Goal: Task Accomplishment & Management: Complete application form

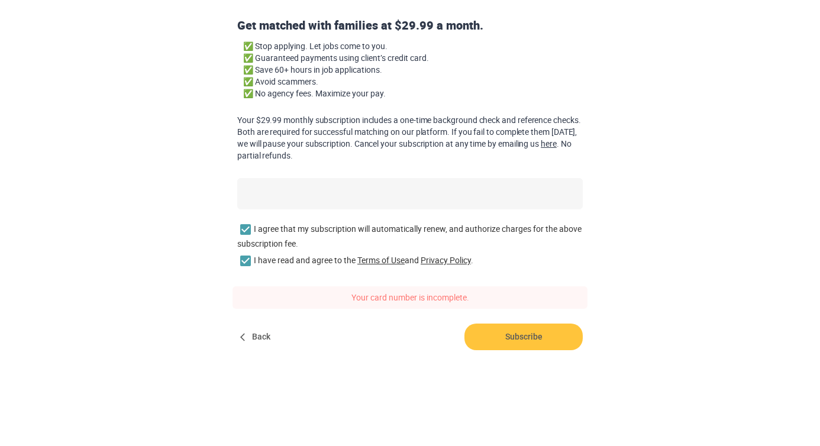
click at [266, 334] on span "Back" at bounding box center [256, 337] width 38 height 27
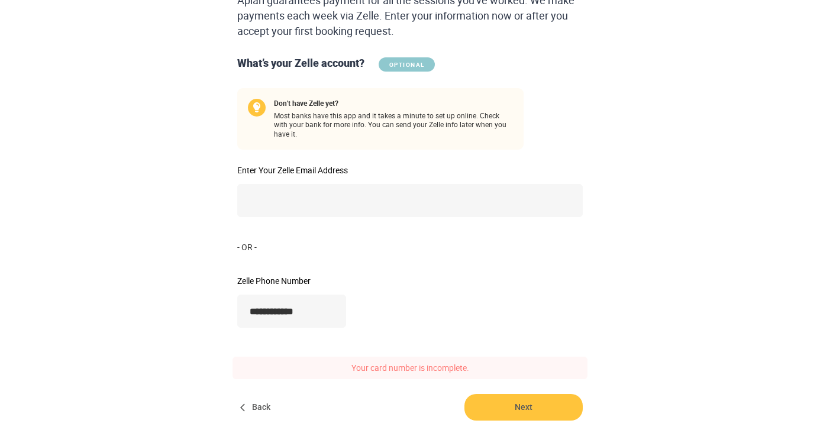
scroll to position [192, 0]
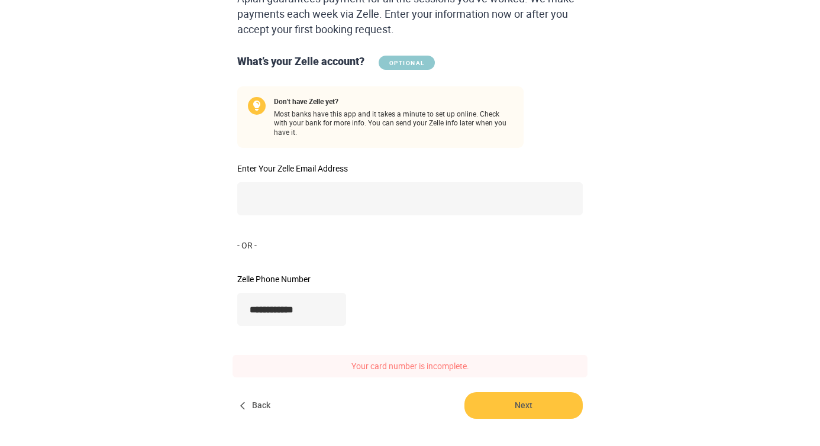
click at [247, 402] on span "Back" at bounding box center [256, 405] width 38 height 27
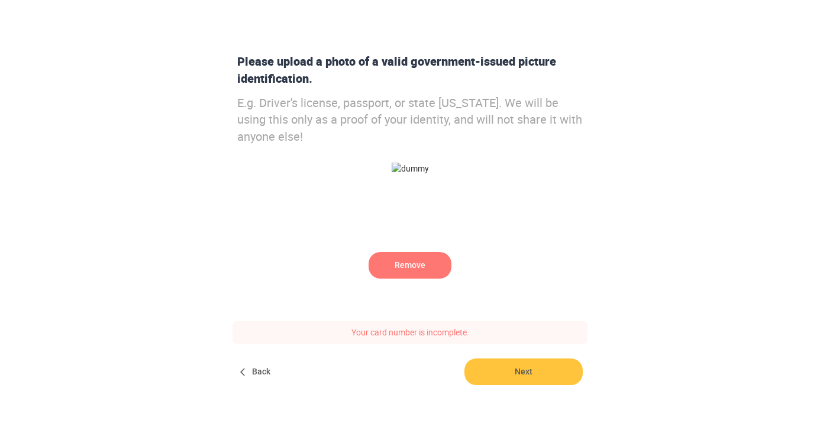
scroll to position [151, 0]
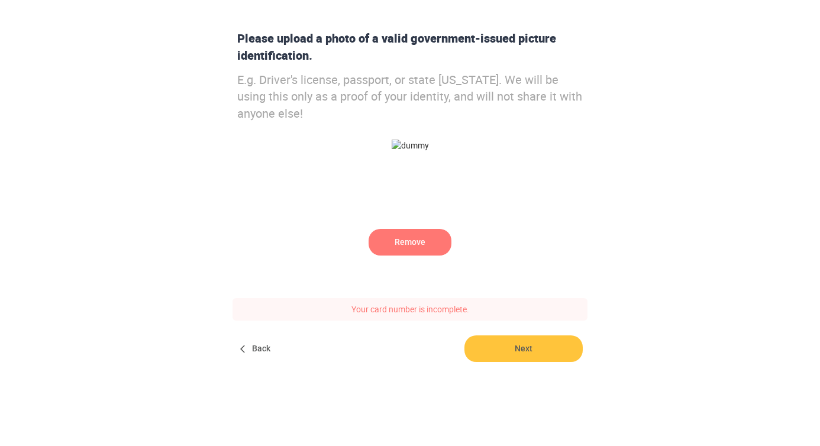
click at [250, 343] on span "Back" at bounding box center [256, 349] width 38 height 27
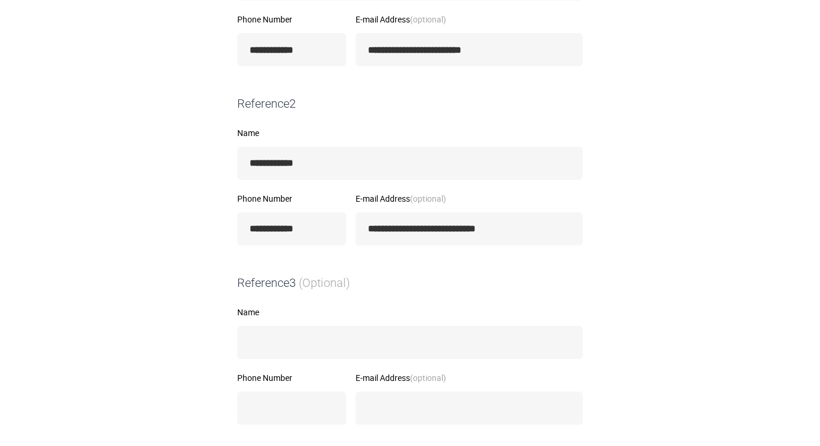
scroll to position [531, 0]
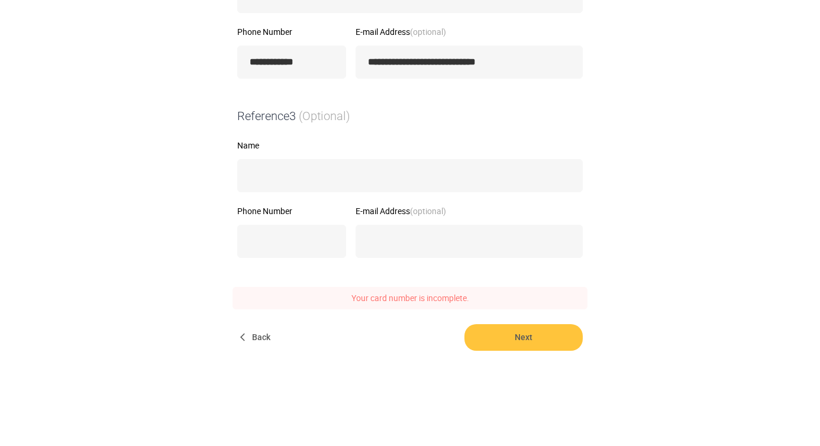
click at [271, 332] on span "Back" at bounding box center [256, 337] width 38 height 27
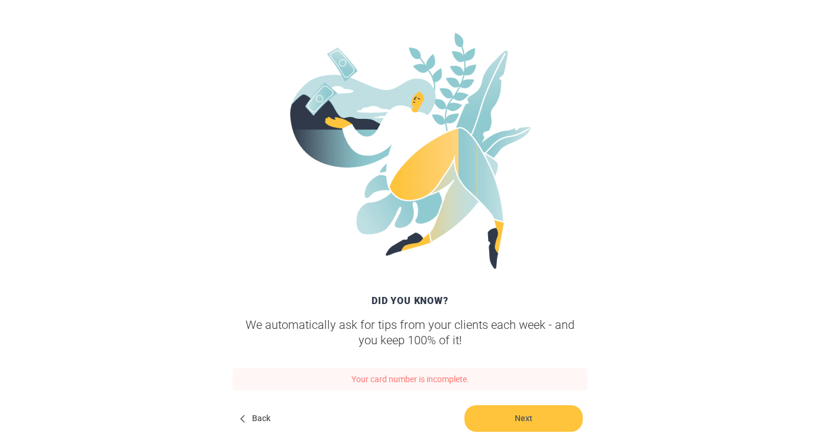
scroll to position [231, 0]
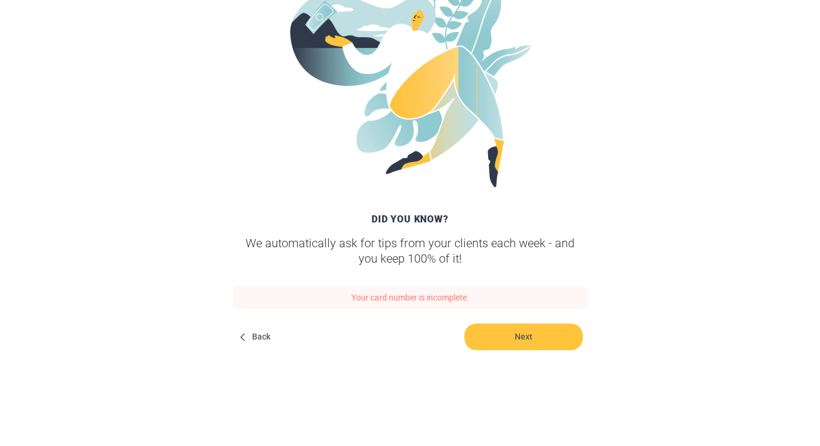
click at [264, 337] on span "Back" at bounding box center [256, 337] width 38 height 27
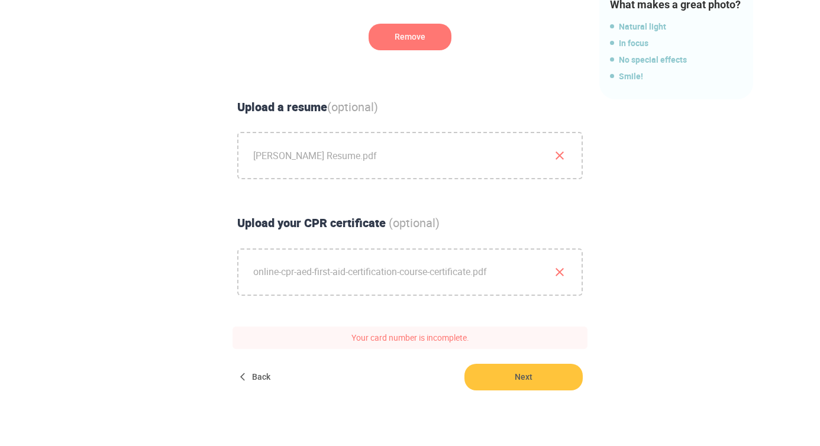
scroll to position [407, 0]
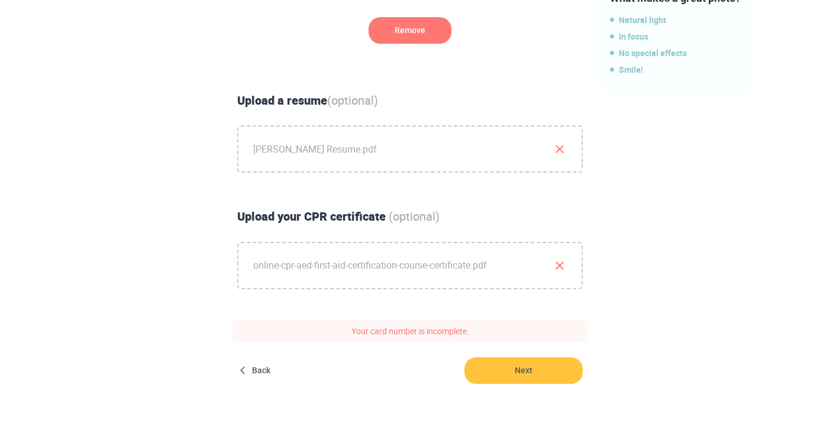
click at [562, 149] on icon "button" at bounding box center [560, 149] width 14 height 14
click at [399, 144] on span "Drag & drop file or browse" at bounding box center [409, 149] width 105 height 30
click at [0, 0] on input "Drag & drop file or browse" at bounding box center [0, 0] width 0 height 0
click at [543, 358] on span "Next" at bounding box center [524, 370] width 118 height 27
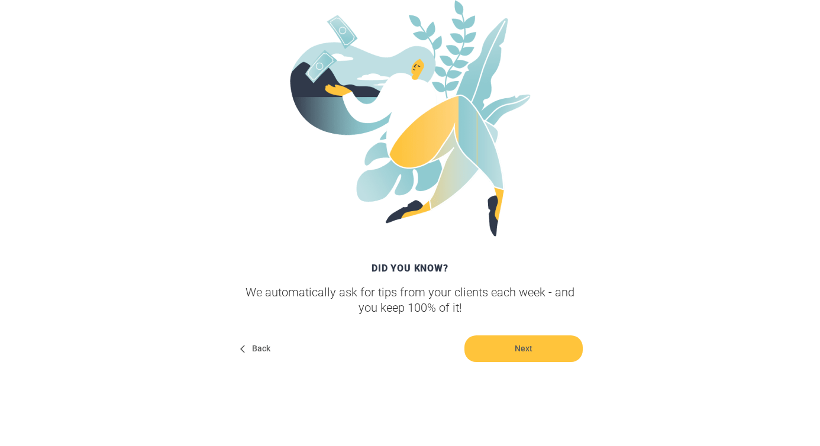
scroll to position [194, 0]
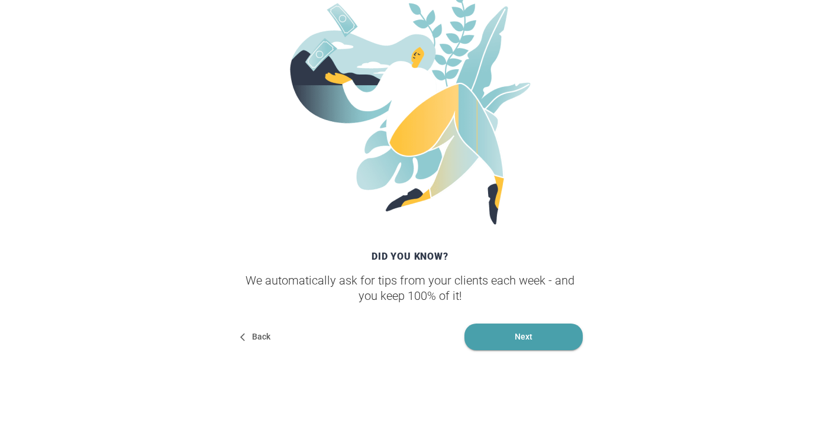
click at [517, 331] on span "Next" at bounding box center [524, 337] width 118 height 27
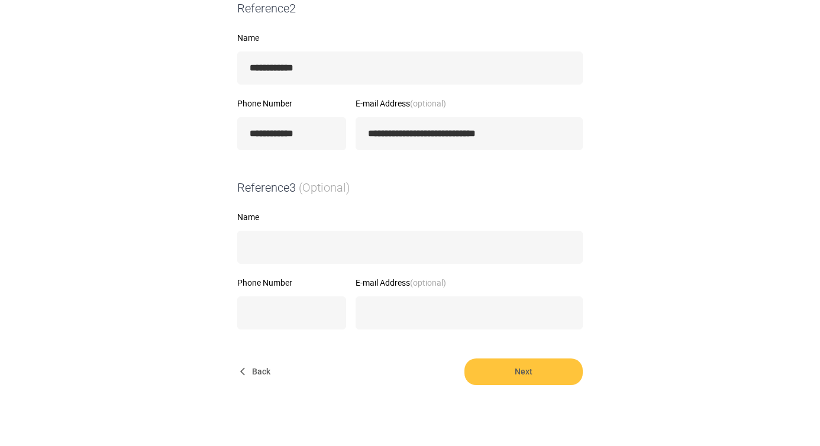
scroll to position [494, 0]
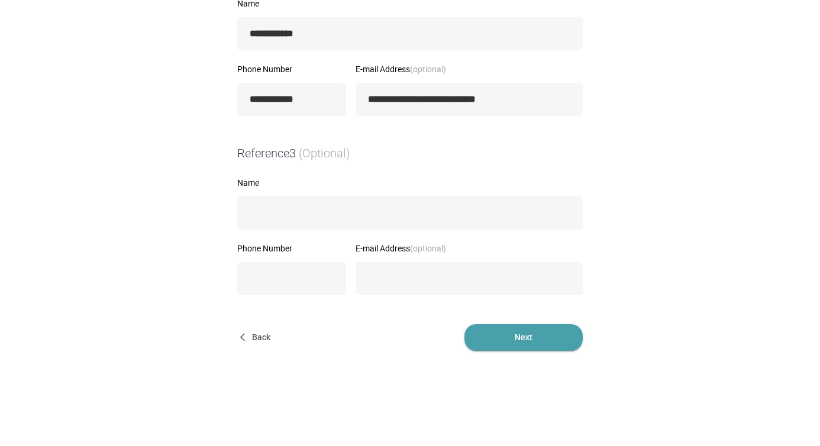
click at [546, 338] on span "Next" at bounding box center [524, 337] width 118 height 27
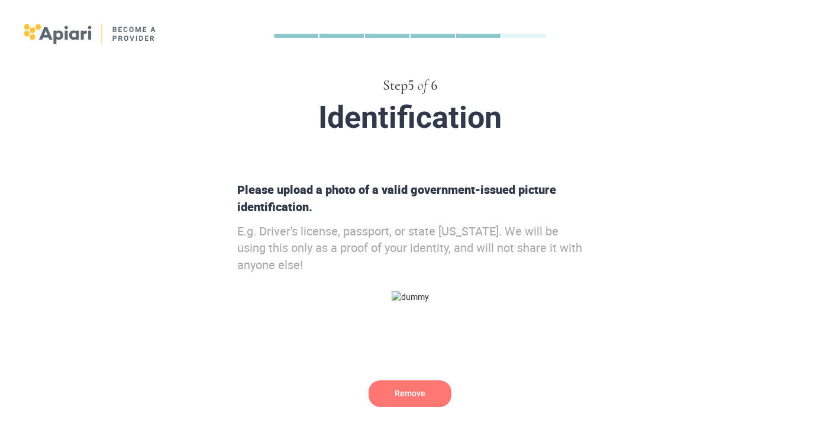
scroll to position [126, 0]
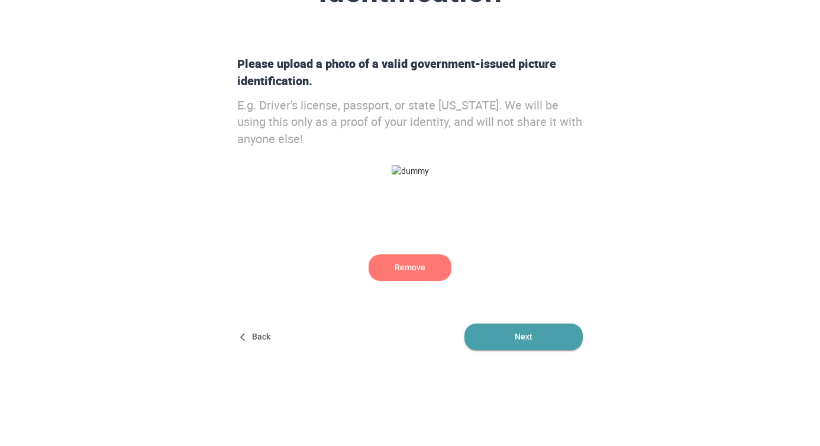
click at [503, 337] on span "Next" at bounding box center [524, 337] width 118 height 27
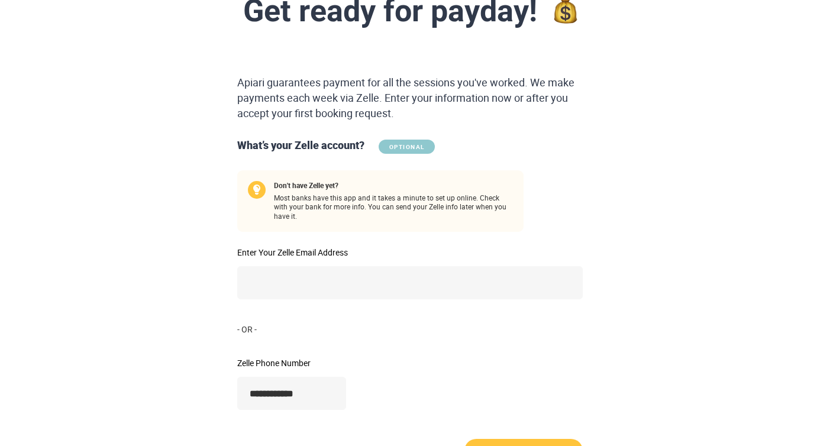
scroll to position [147, 0]
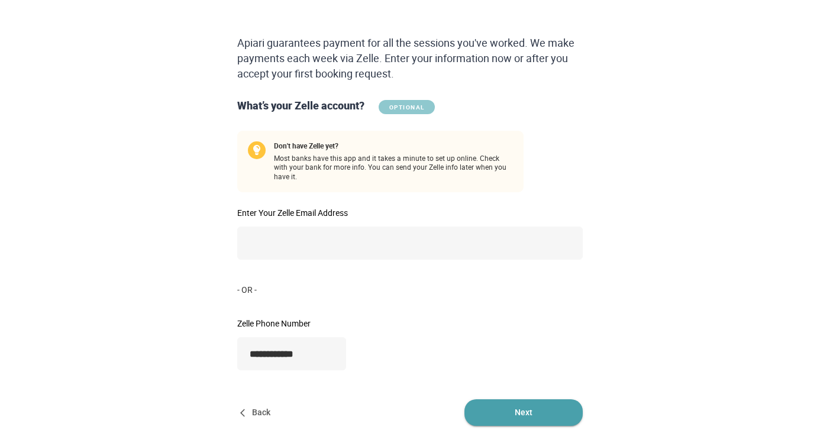
click at [515, 399] on span "Next" at bounding box center [524, 412] width 118 height 27
